Goal: Communication & Community: Answer question/provide support

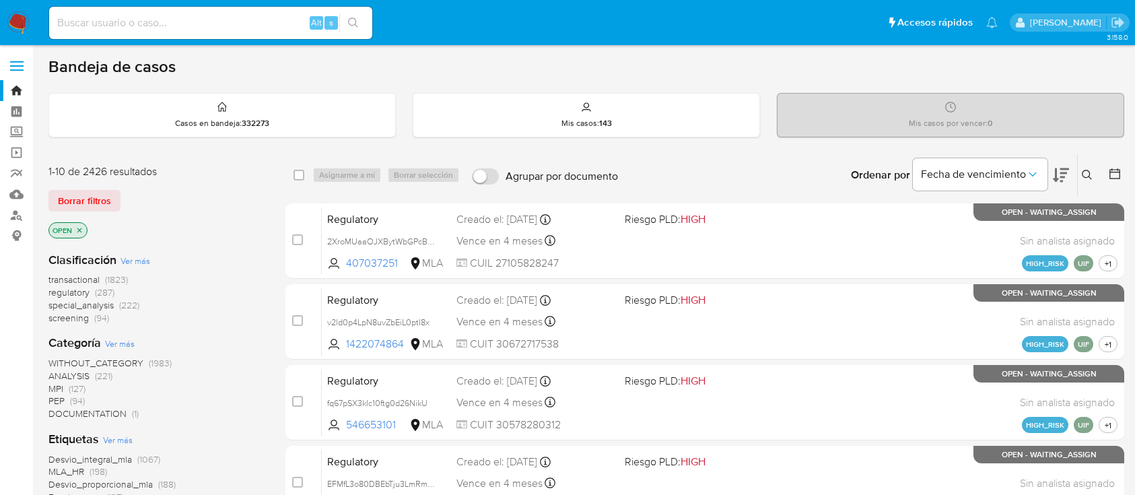
scroll to position [256, 0]
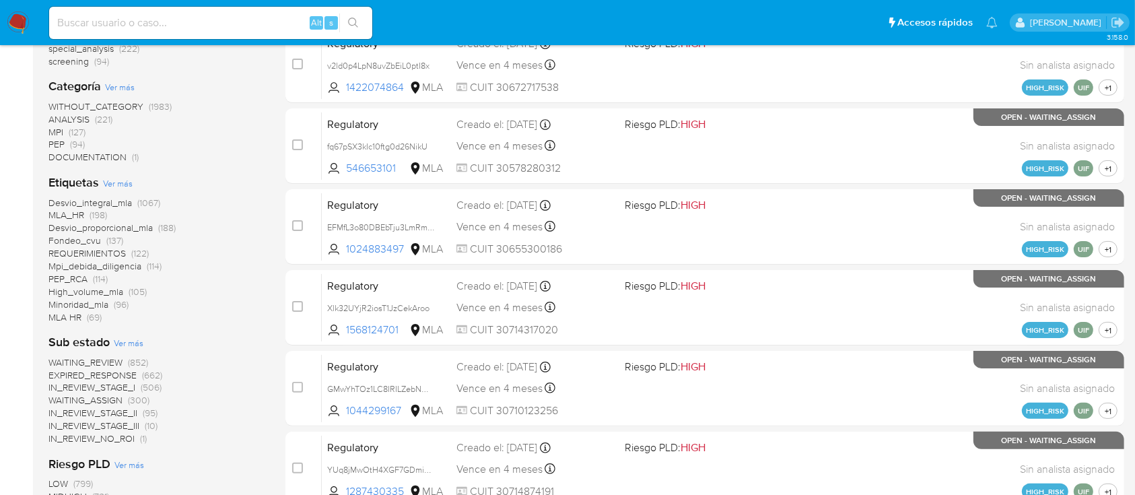
click at [19, 24] on img at bounding box center [18, 22] width 23 height 23
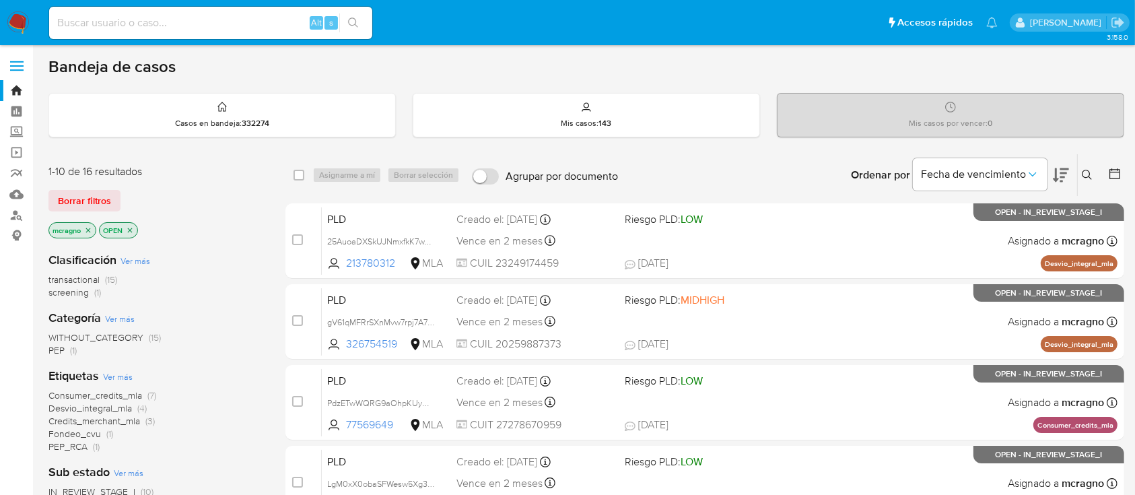
click at [132, 227] on icon "close-filter" at bounding box center [130, 230] width 8 height 8
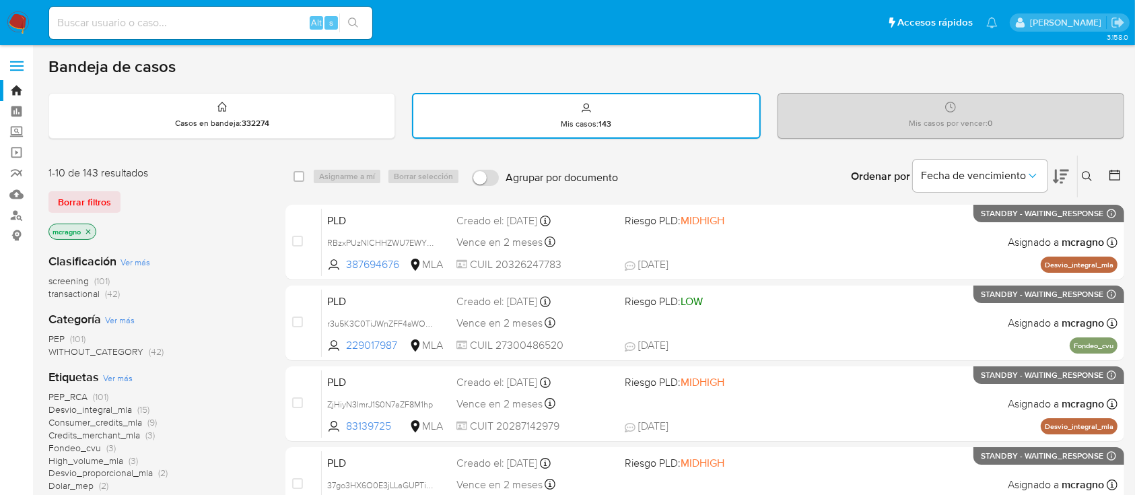
scroll to position [359, 0]
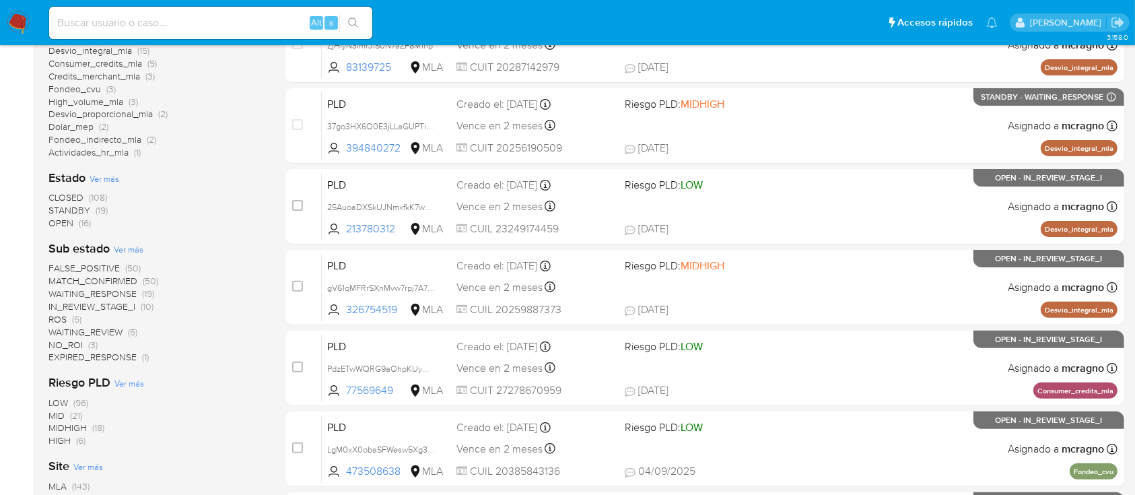
click at [98, 326] on span "WAITING_REVIEW" at bounding box center [85, 331] width 74 height 13
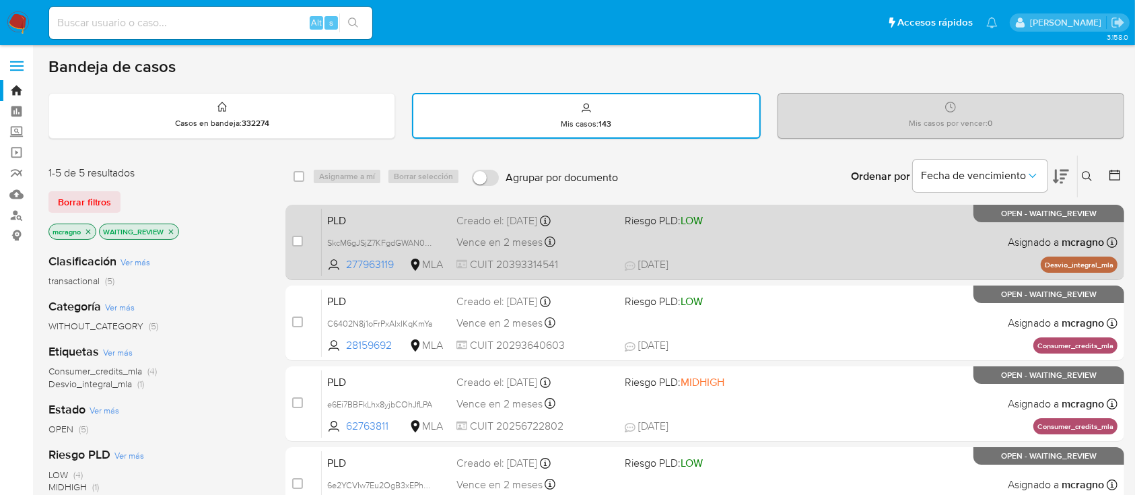
click at [867, 257] on span "11/09/2025 11/09/2025 12:00" at bounding box center [787, 264] width 325 height 15
click at [295, 242] on input "checkbox" at bounding box center [297, 241] width 11 height 11
checkbox input "true"
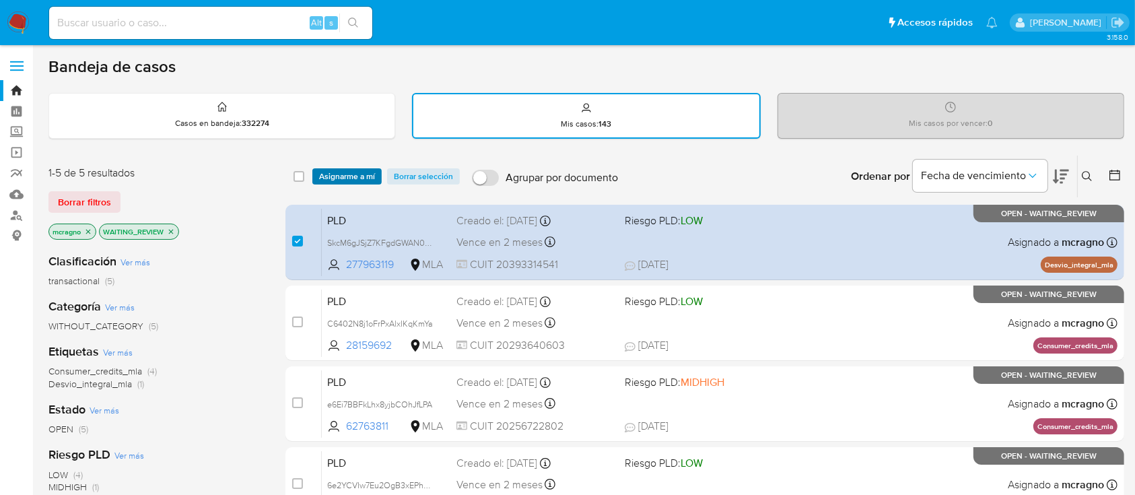
click at [332, 173] on span "Asignarme a mí" at bounding box center [347, 176] width 56 height 13
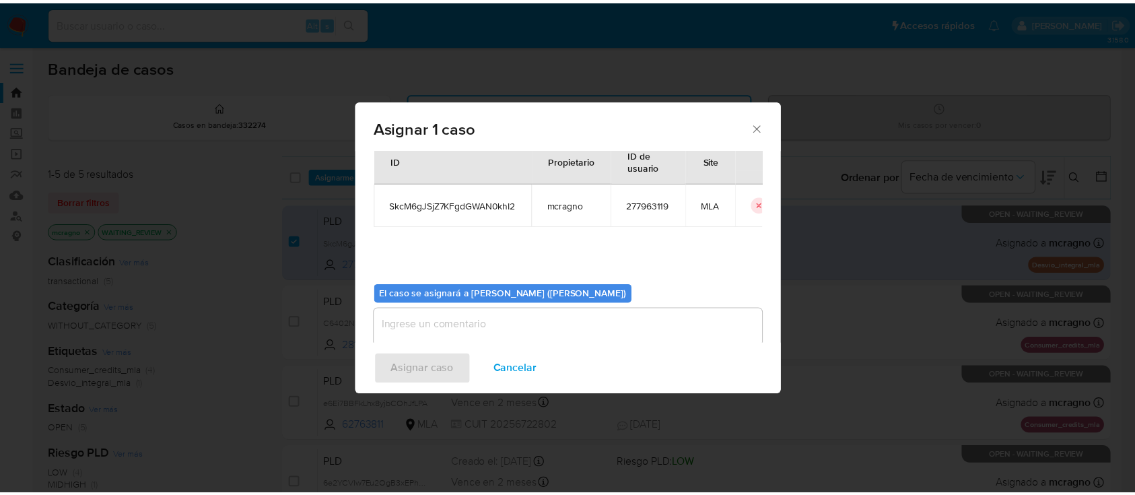
scroll to position [69, 0]
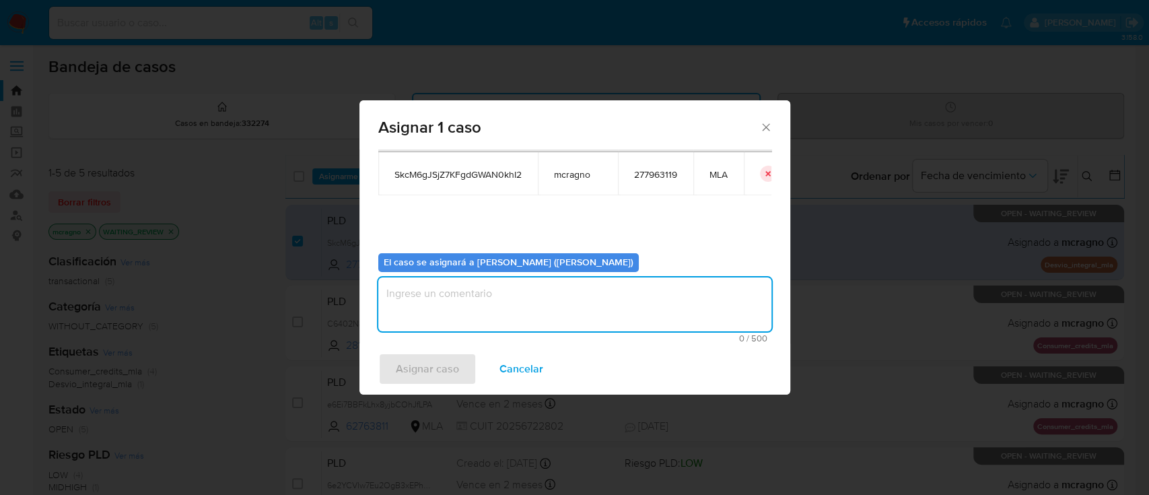
click at [409, 308] on textarea "assign-modal" at bounding box center [574, 304] width 393 height 54
drag, startPoint x: 432, startPoint y: 370, endPoint x: 366, endPoint y: 99, distance: 278.4
click at [431, 368] on span "Asignar caso" at bounding box center [427, 369] width 63 height 30
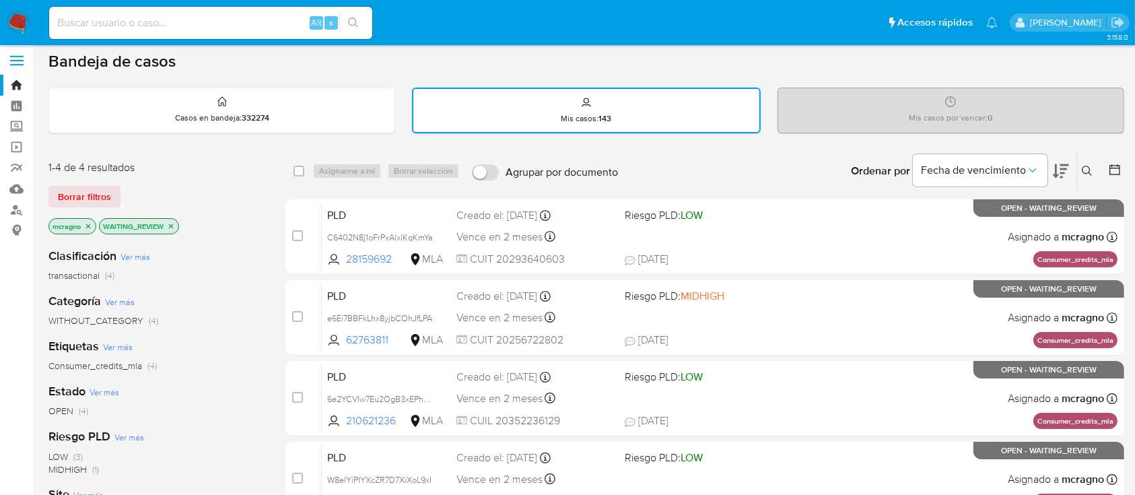
scroll to position [0, 0]
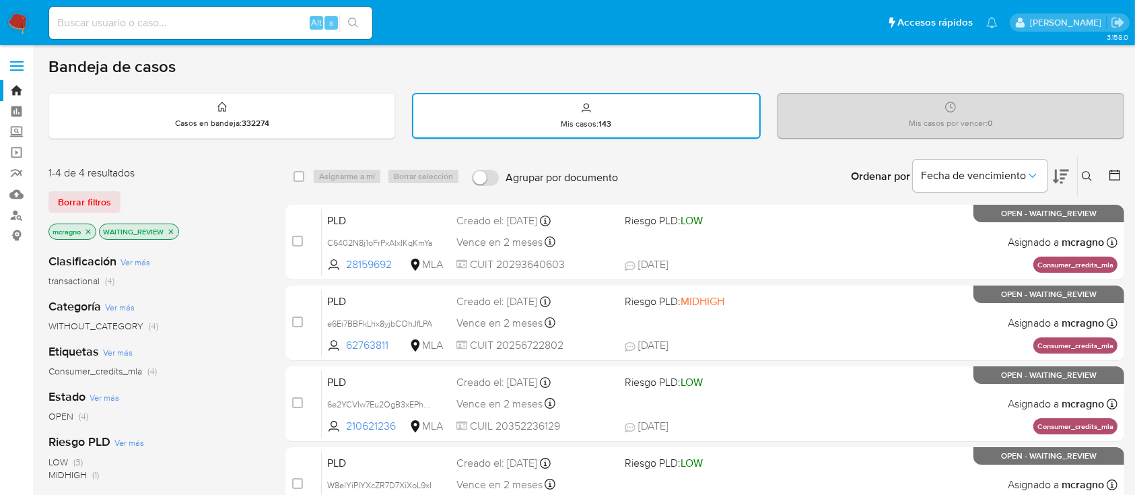
click at [170, 238] on div "WAITING_REVIEW" at bounding box center [139, 231] width 80 height 16
click at [171, 228] on icon "close-filter" at bounding box center [171, 232] width 8 height 8
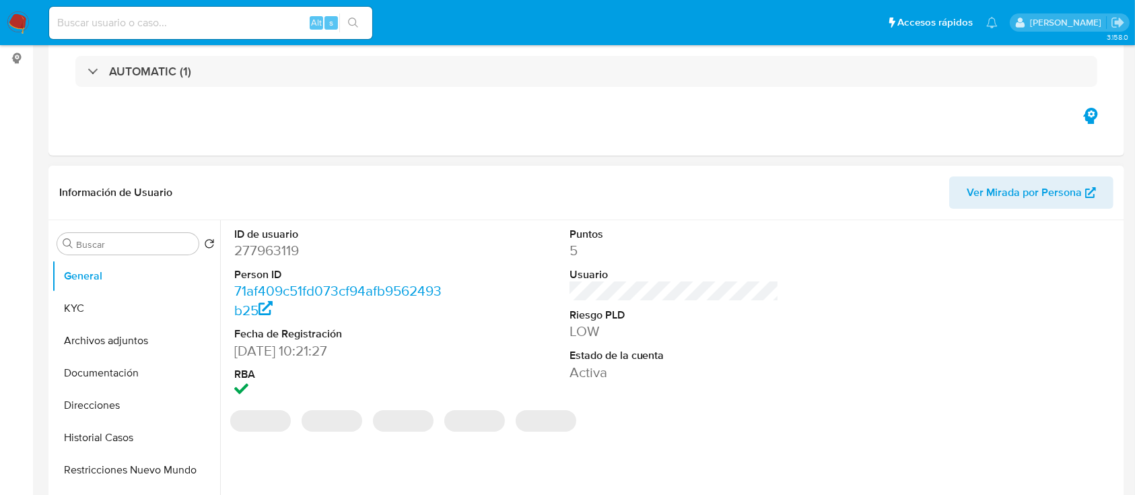
scroll to position [269, 0]
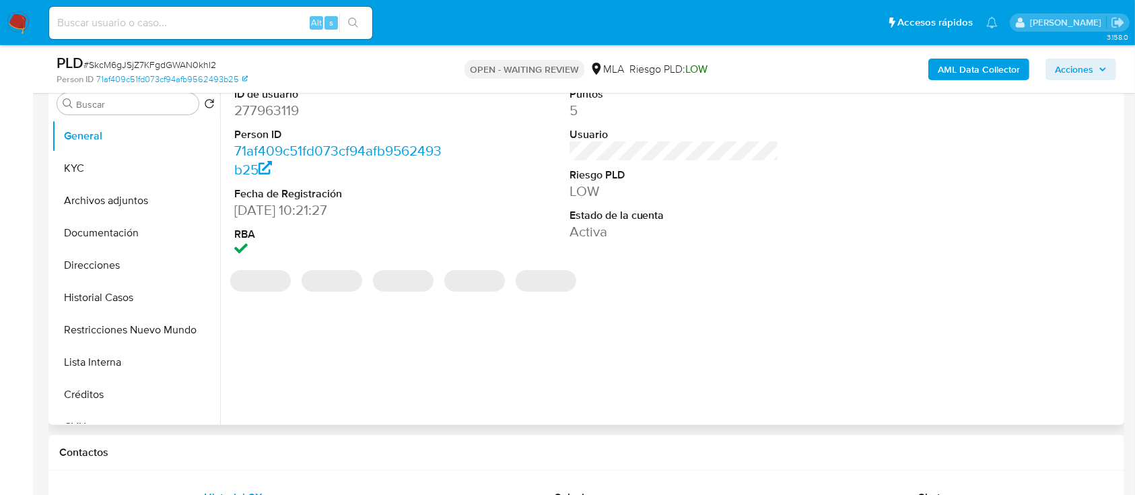
select select "10"
click at [275, 120] on dd "277963119" at bounding box center [339, 110] width 210 height 19
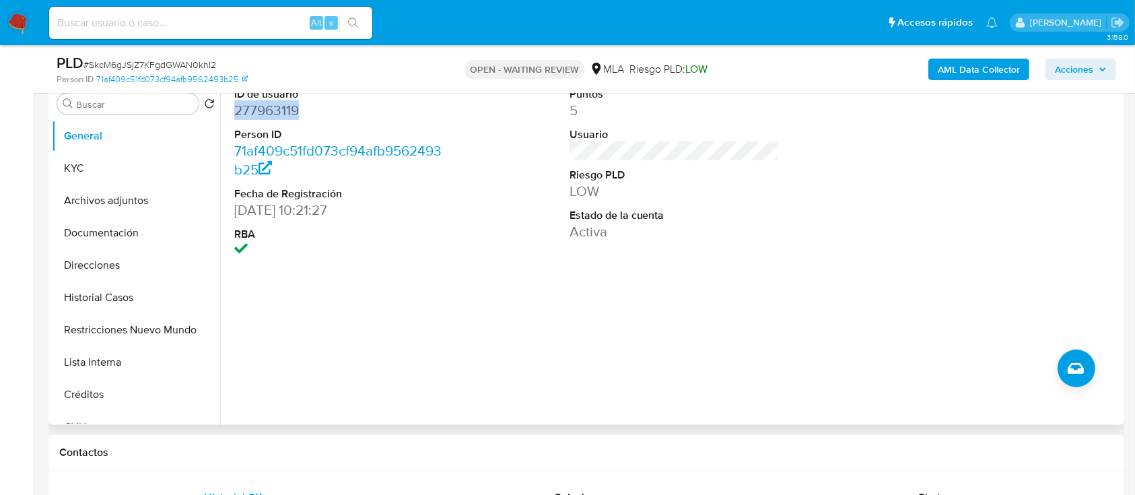
click at [275, 118] on dd "277963119" at bounding box center [339, 110] width 210 height 19
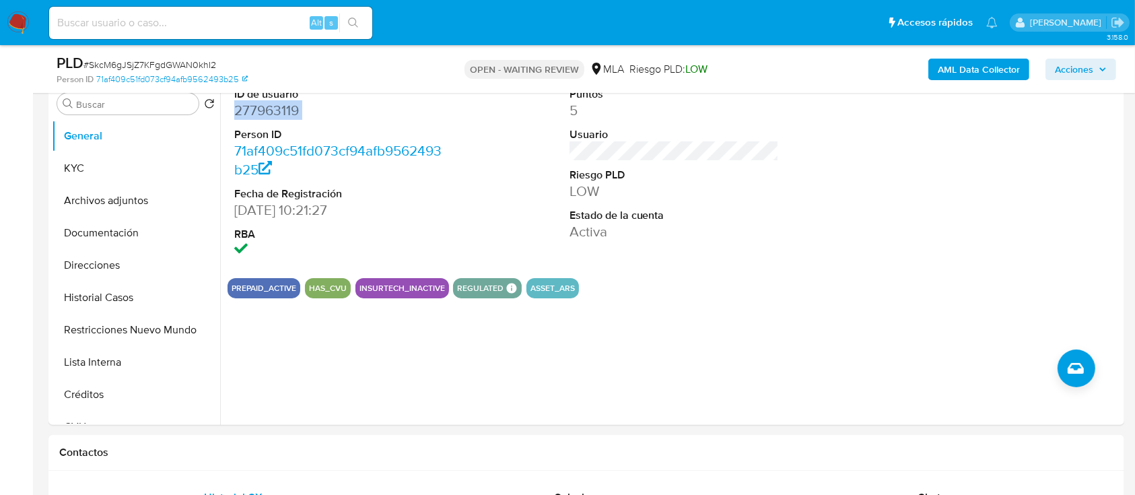
copy dd "277963119"
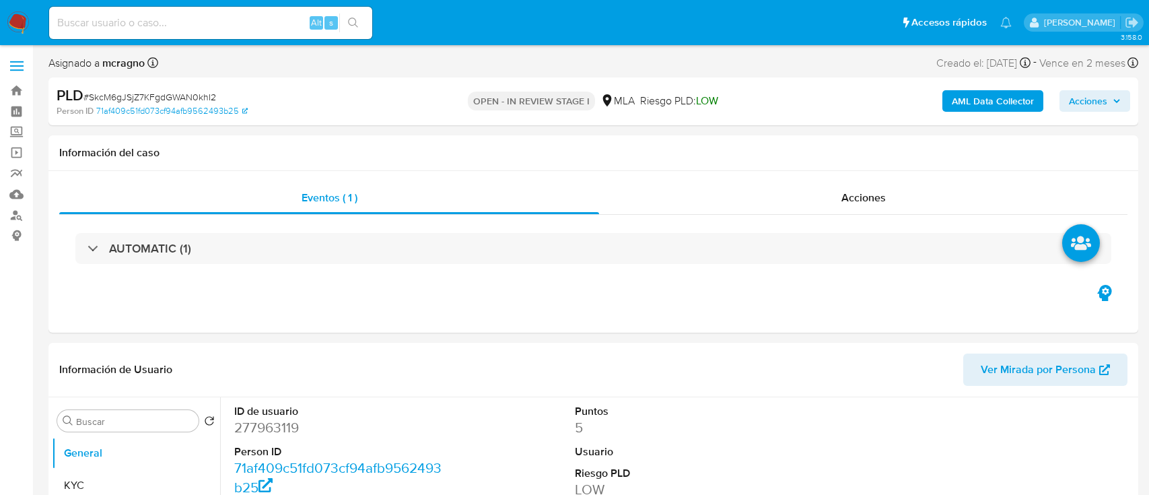
select select "10"
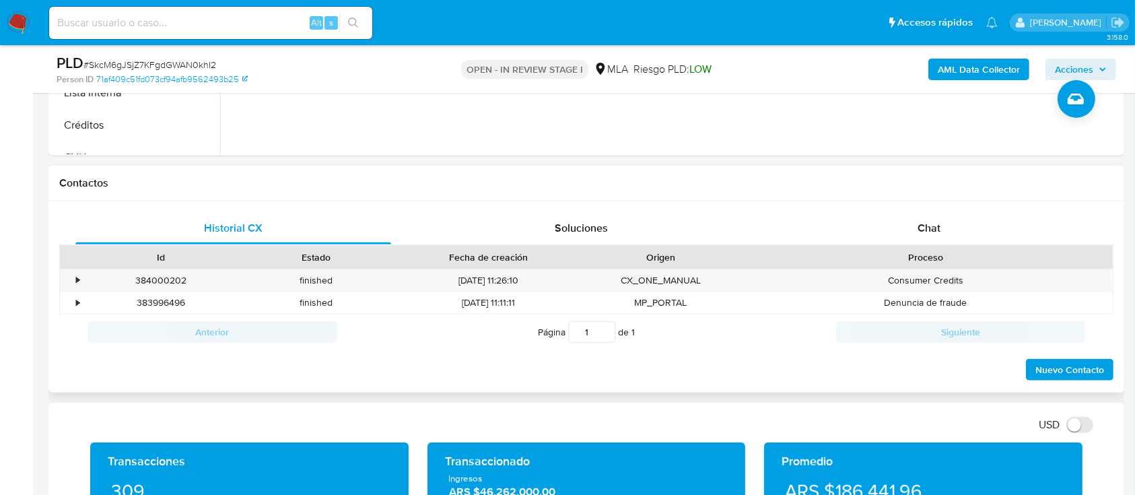
click at [948, 249] on div "Proceso" at bounding box center [925, 257] width 374 height 23
click at [956, 226] on div "Chat" at bounding box center [929, 228] width 316 height 32
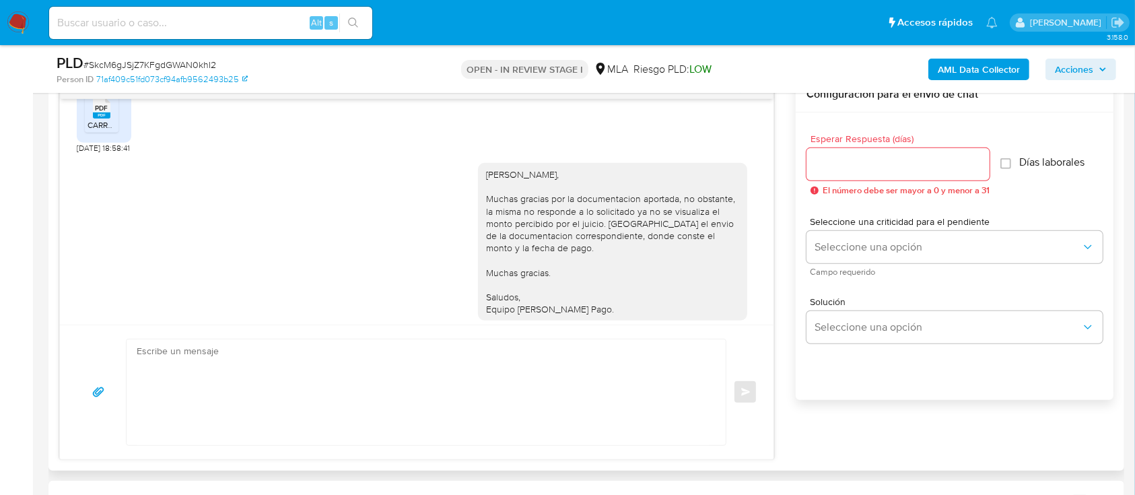
scroll to position [951, 0]
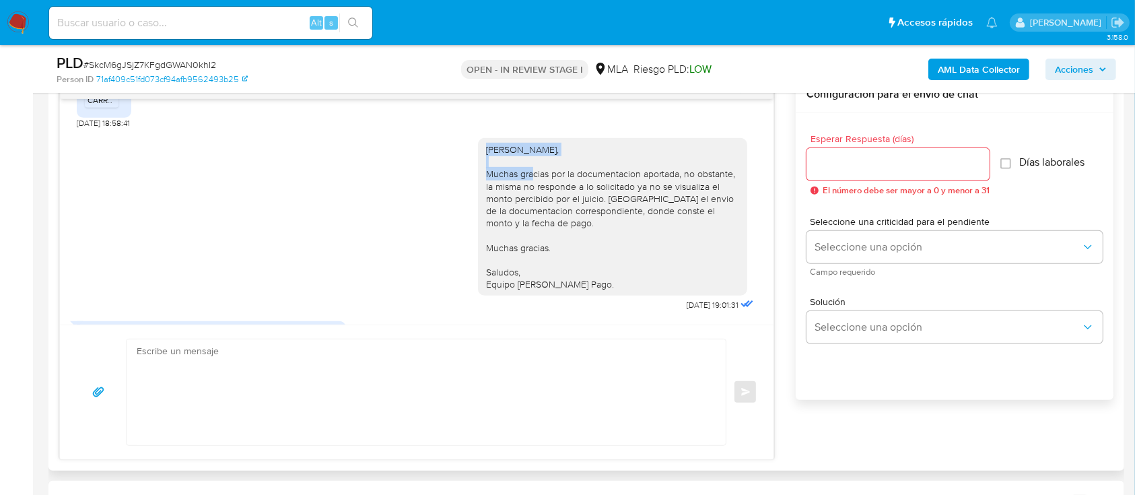
drag, startPoint x: 470, startPoint y: 137, endPoint x: 497, endPoint y: 279, distance: 145.4
click at [621, 152] on div "Hola Tobias Nahuel Carro, Muchas gracias por la documentacion aportada, no obst…" at bounding box center [612, 217] width 269 height 158
copy div "Hola Tobias Nahuel Carro,"
click at [448, 351] on textarea at bounding box center [423, 392] width 572 height 106
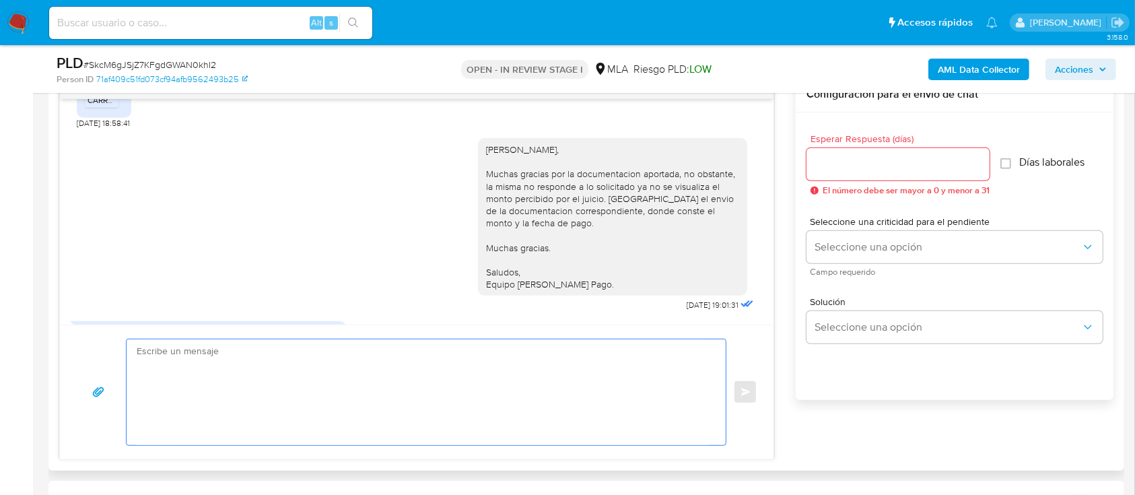
paste textarea "Hola Tobias Nahuel Carro,"
drag, startPoint x: 160, startPoint y: 350, endPoint x: 123, endPoint y: 347, distance: 37.1
click at [123, 347] on div "Hola Tobias Nahuel Carro, Enviar" at bounding box center [416, 392] width 681 height 107
click at [361, 356] on textarea "Tobias Nahuel Carro," at bounding box center [423, 392] width 572 height 106
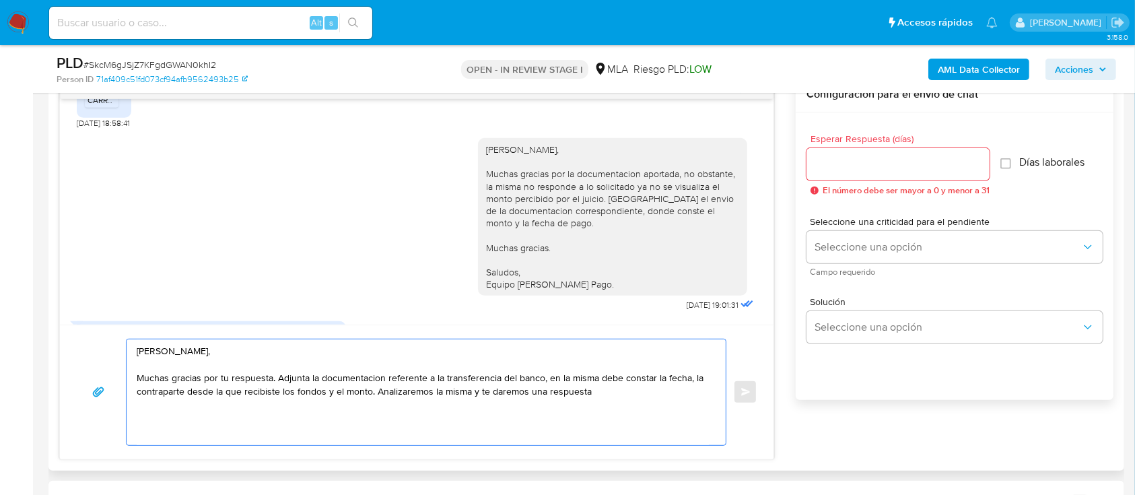
click at [374, 392] on textarea "Tobias Nahuel Carro, Muchas gracias por tu respuesta. Adjunta la documentacion …" at bounding box center [423, 392] width 572 height 106
drag, startPoint x: 373, startPoint y: 438, endPoint x: 253, endPoint y: 415, distance: 121.9
click at [253, 415] on textarea "Tobias Nahuel Carro, Muchas gracias por tu respuesta. Adjunta la documentacion …" at bounding box center [423, 392] width 572 height 106
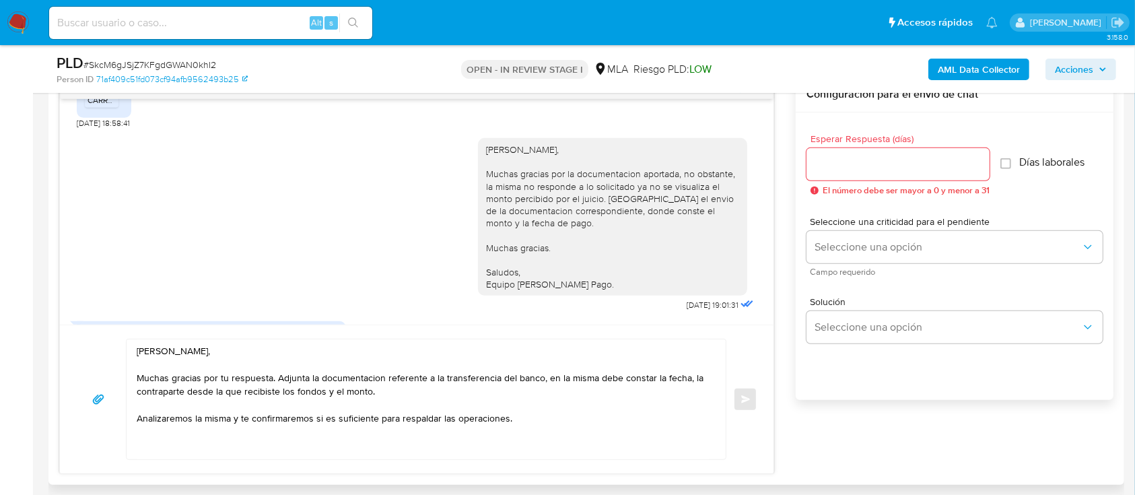
drag, startPoint x: 523, startPoint y: 263, endPoint x: 460, endPoint y: 256, distance: 63.7
click at [460, 256] on div "Hola Tobias Nahuel Carro, Muchas gracias por la documentacion aportada, no obst…" at bounding box center [417, 222] width 680 height 186
copy div "Saludos, Equipo de Mercado Pago."
click at [246, 439] on textarea "Tobias Nahuel Carro, Muchas gracias por tu respuesta. Adjunta la documentacion …" at bounding box center [423, 399] width 572 height 120
paste textarea "Saludos, Equipo de Mercado Pago."
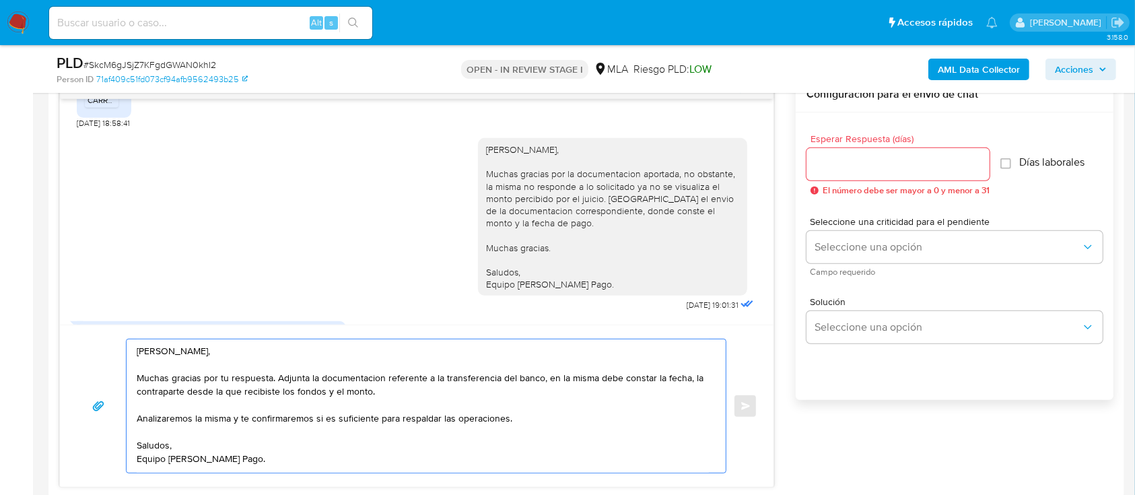
type textarea "Tobias Nahuel Carro, Muchas gracias por tu respuesta. Adjunta la documentacion …"
click at [879, 162] on input "Esperar Respuesta (días)" at bounding box center [897, 165] width 183 height 18
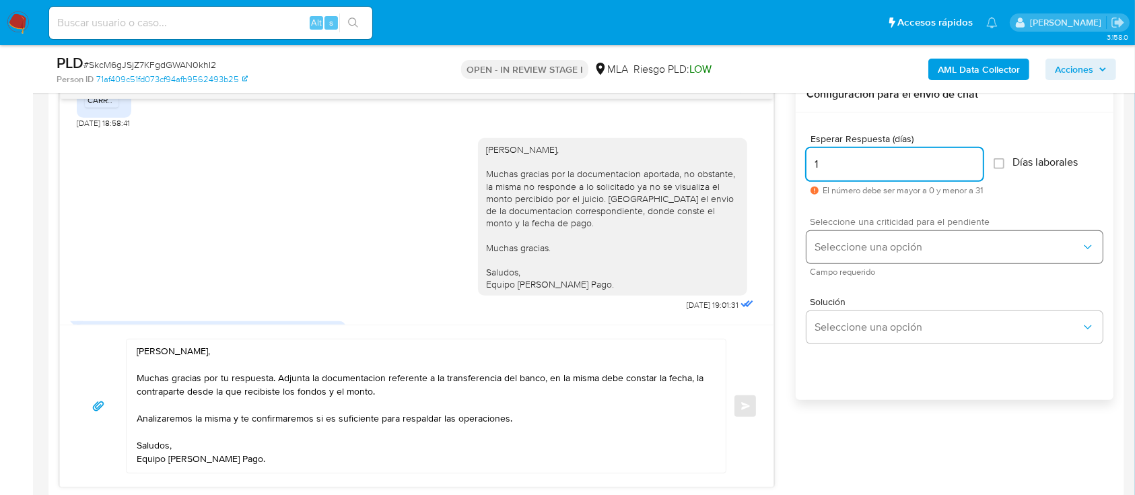
type input "1"
drag, startPoint x: 856, startPoint y: 240, endPoint x: 850, endPoint y: 260, distance: 20.4
click at [856, 244] on span "Seleccione una opción" at bounding box center [948, 246] width 267 height 13
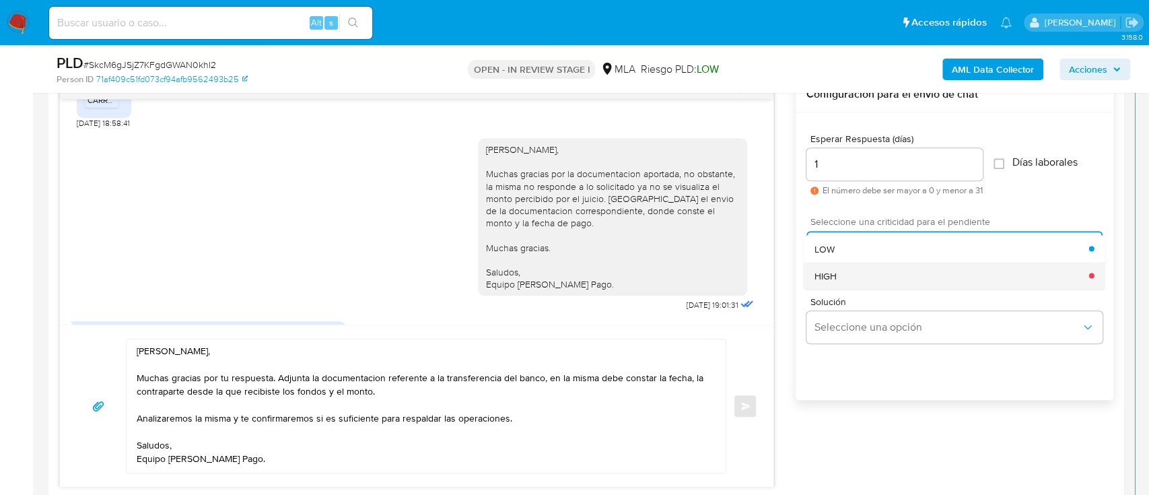
click at [841, 270] on div "HIGH" at bounding box center [952, 275] width 275 height 27
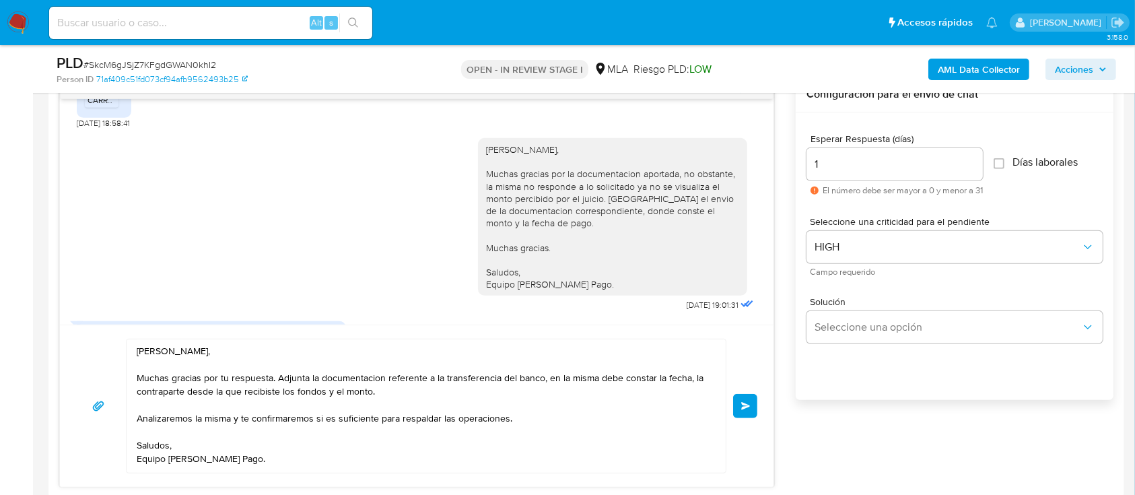
click at [738, 409] on button "Enviar" at bounding box center [745, 406] width 24 height 24
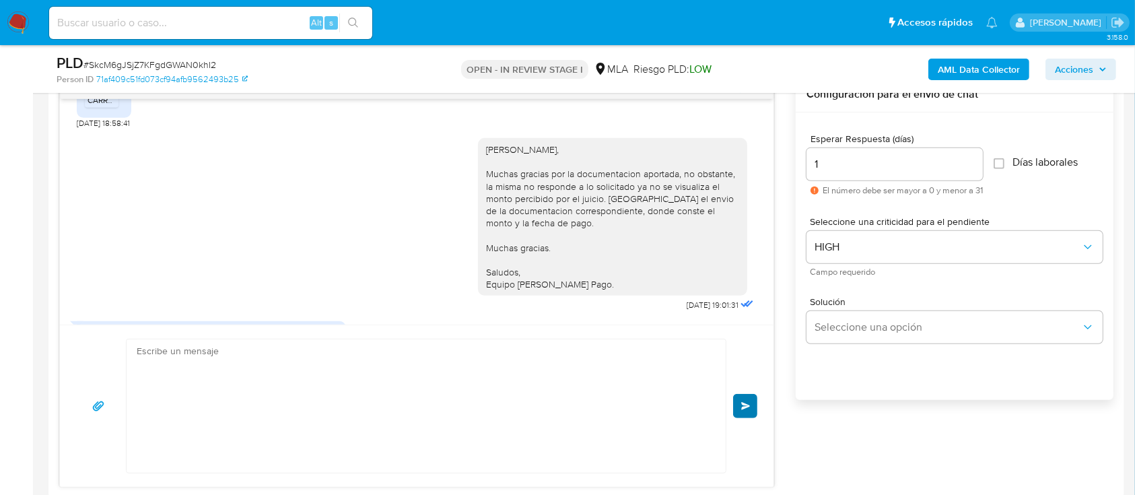
scroll to position [1227, 0]
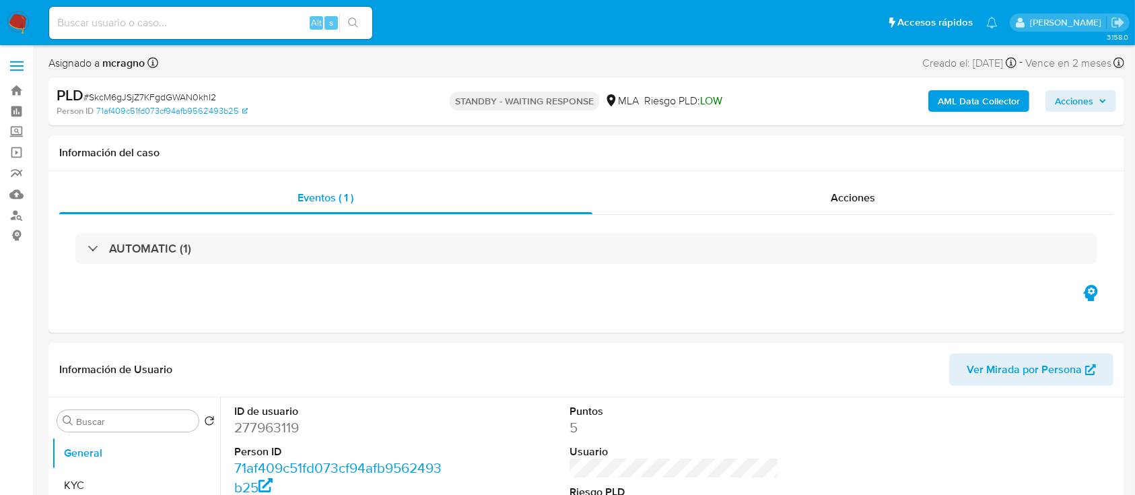
select select "10"
